Goal: Find specific page/section: Find specific page/section

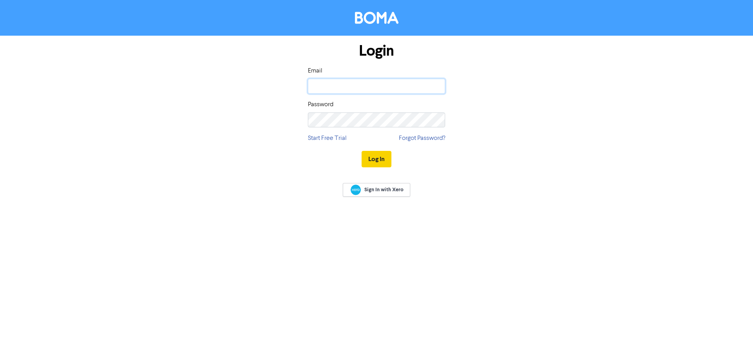
type input "[EMAIL_ADDRESS][DOMAIN_NAME]"
click at [375, 159] on button "Log In" at bounding box center [377, 159] width 30 height 16
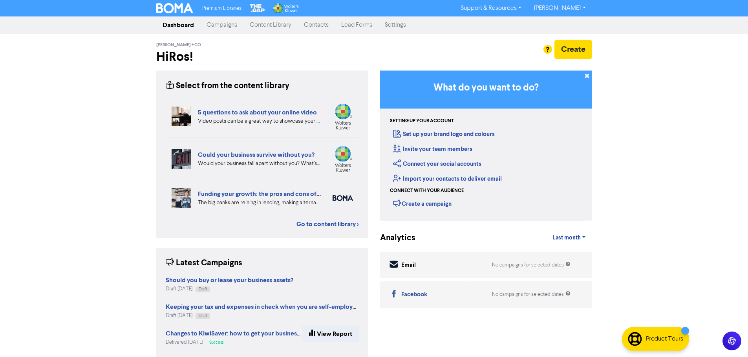
click at [317, 22] on link "Contacts" at bounding box center [315, 25] width 37 height 16
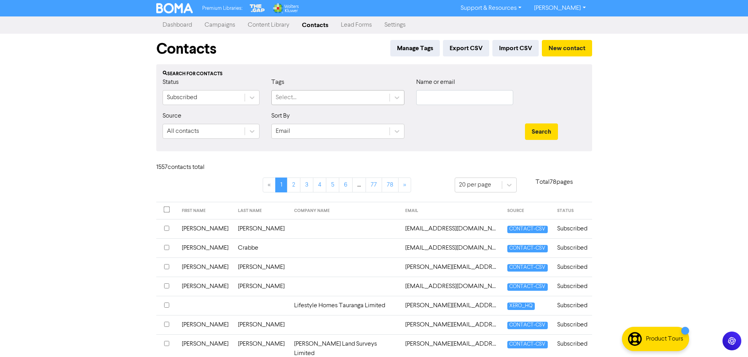
click at [330, 95] on div "Select..." at bounding box center [331, 98] width 118 height 14
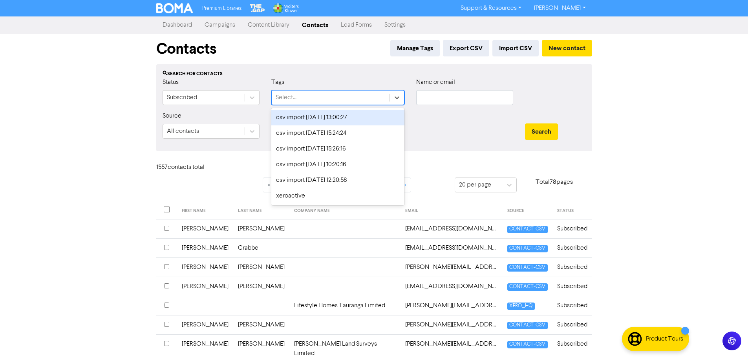
click at [327, 64] on div "Search for contacts Status Subscribed Tags option csv import [DATE] 13:00:27 fo…" at bounding box center [374, 107] width 436 height 87
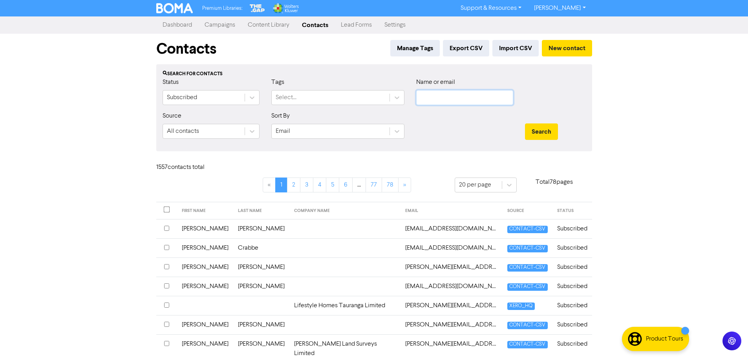
click at [451, 100] on input "text" at bounding box center [464, 97] width 97 height 15
paste input "[PERSON_NAME] Family Trust"
drag, startPoint x: 452, startPoint y: 98, endPoint x: 524, endPoint y: 98, distance: 71.8
click at [524, 98] on div "Status Subscribed Tags Select... Name or email [PERSON_NAME] Family Trust" at bounding box center [374, 95] width 435 height 34
type input "[PERSON_NAME]"
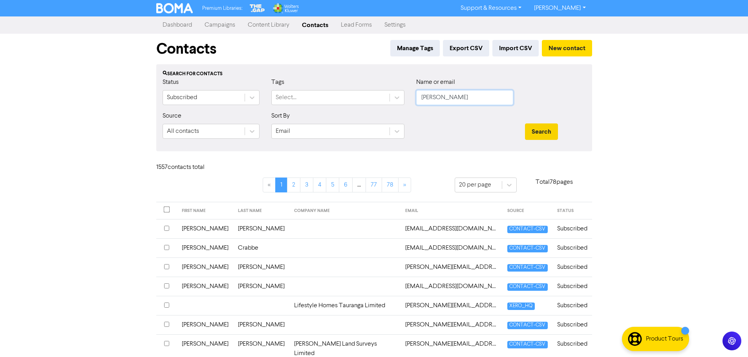
click at [525, 124] on button "Search" at bounding box center [541, 132] width 33 height 16
